Goal: Check status: Check status

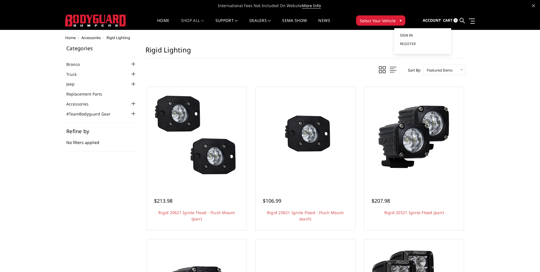
click at [411, 36] on span "Sign in" at bounding box center [406, 35] width 13 height 5
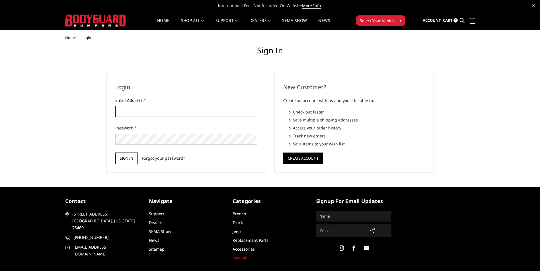
type input "brian@briansmotorsports.com"
click at [128, 156] on input "Sign in" at bounding box center [126, 157] width 23 height 11
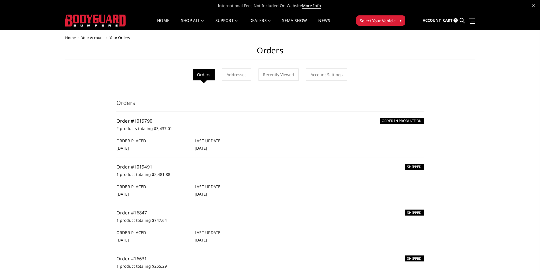
click at [137, 123] on link "Order #1019790" at bounding box center [135, 121] width 36 height 6
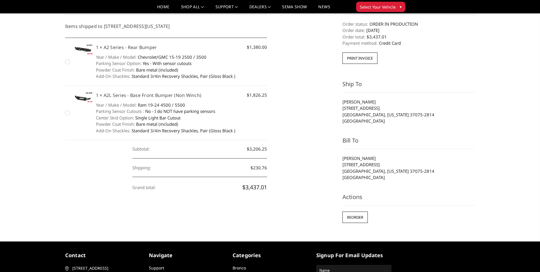
scroll to position [158, 0]
